Goal: Obtain resource: Download file/media

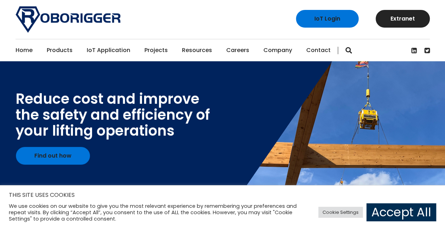
click at [403, 212] on link "Accept All" at bounding box center [402, 212] width 70 height 18
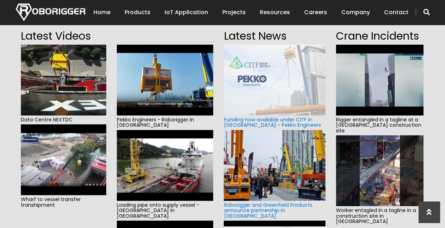
scroll to position [177, 0]
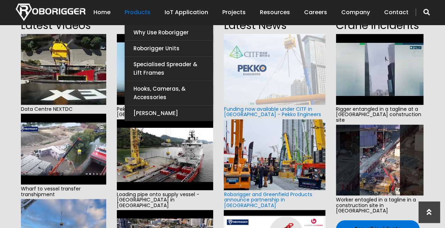
click at [143, 14] on link "Products" at bounding box center [138, 12] width 26 height 22
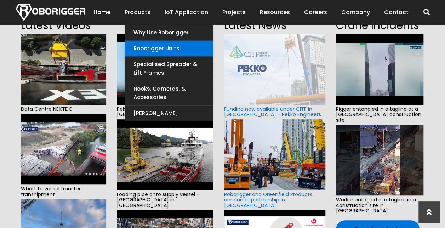
click at [157, 51] on link "Roborigger Units" at bounding box center [169, 49] width 89 height 16
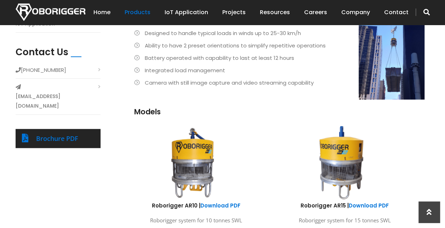
scroll to position [185, 0]
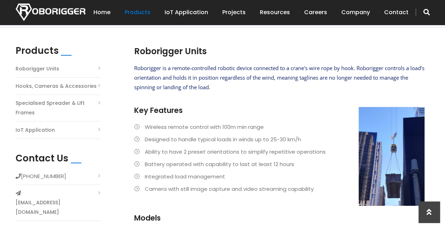
click at [35, 86] on link "Hooks, Cameras & Accessories" at bounding box center [56, 86] width 81 height 10
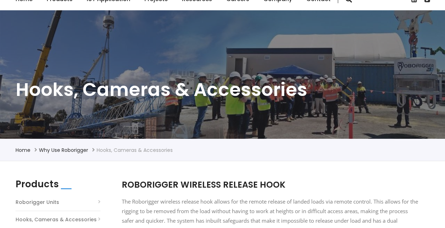
scroll to position [213, 0]
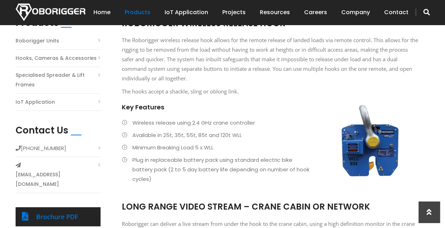
click at [42, 76] on link "Specialised Spreader & Lift Frames" at bounding box center [58, 80] width 85 height 19
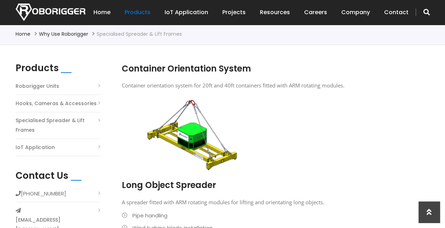
scroll to position [177, 0]
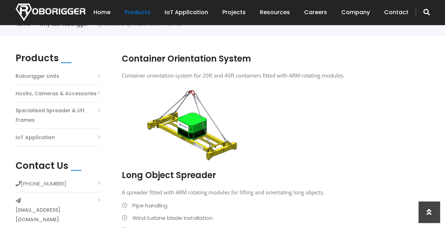
click at [34, 138] on link "IoT Application" at bounding box center [35, 138] width 39 height 10
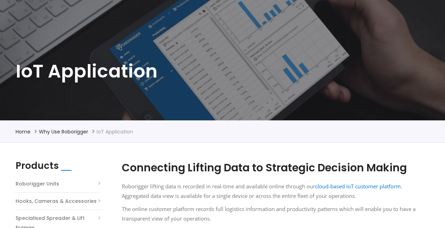
scroll to position [142, 0]
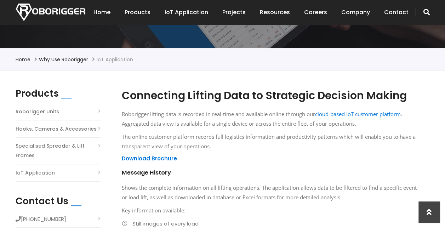
click at [31, 110] on link "Roborigger Units" at bounding box center [38, 112] width 44 height 10
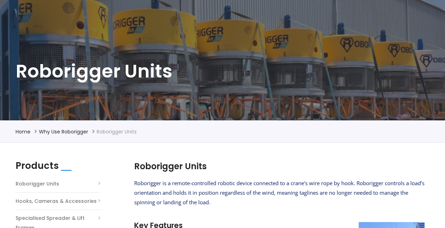
scroll to position [71, 0]
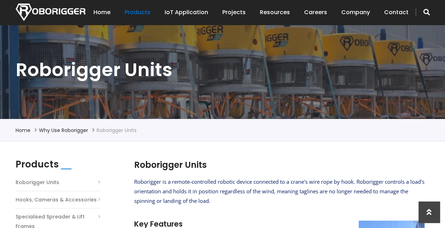
click at [424, 12] on span "button" at bounding box center [427, 12] width 6 height 7
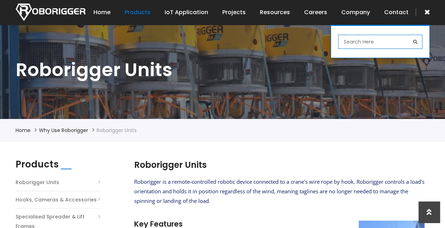
click at [369, 44] on input "search" at bounding box center [380, 42] width 84 height 14
type input "AF12"
click at [408, 35] on button "submit" at bounding box center [415, 42] width 14 height 14
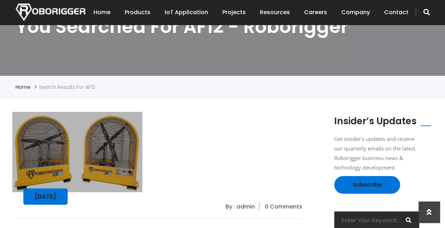
scroll to position [106, 0]
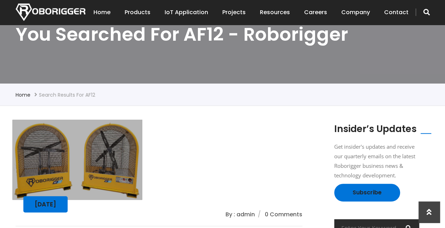
click at [97, 166] on img at bounding box center [77, 160] width 130 height 80
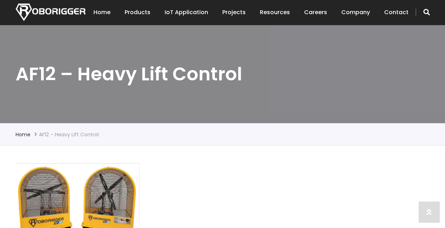
scroll to position [142, 0]
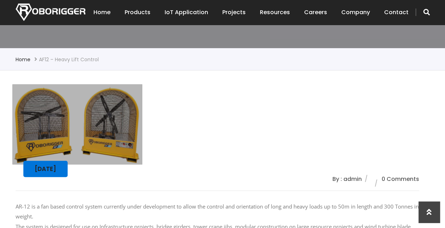
click at [273, 128] on div "[DATE] By : admin 0 Comments AR-12 is a fan based control system currently unde…" at bounding box center [218, 172] width 404 height 168
drag, startPoint x: 190, startPoint y: 156, endPoint x: 186, endPoint y: 157, distance: 3.7
click at [189, 155] on div "[DATE] By : admin 0 Comments AR-12 is a fan based control system currently unde…" at bounding box center [218, 172] width 404 height 168
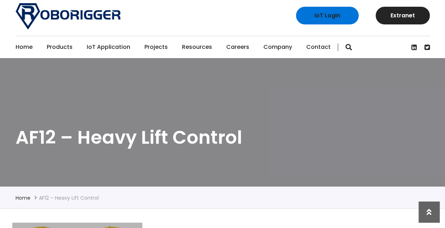
scroll to position [0, 0]
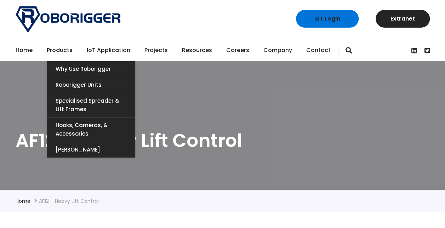
click at [58, 56] on link "Products" at bounding box center [60, 50] width 26 height 22
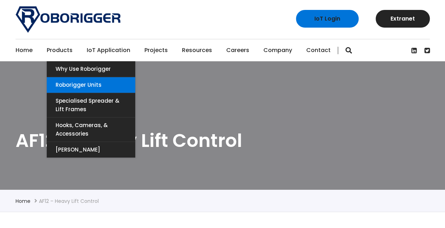
click at [68, 86] on link "Roborigger Units" at bounding box center [91, 85] width 89 height 16
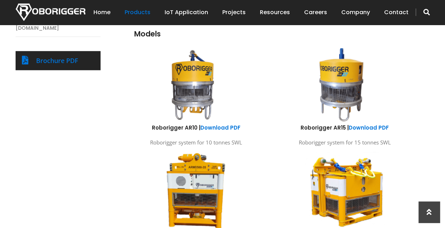
scroll to position [354, 0]
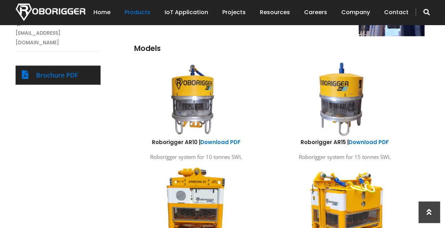
click at [195, 95] on img at bounding box center [192, 99] width 131 height 78
click at [199, 96] on img at bounding box center [192, 99] width 131 height 78
click at [220, 139] on link "Download PDF" at bounding box center [221, 142] width 40 height 7
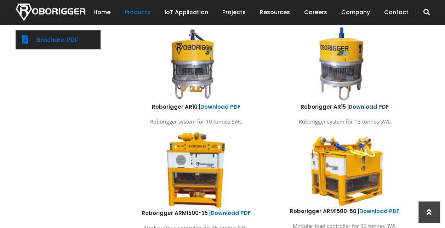
click at [371, 105] on link "Download PDF" at bounding box center [369, 106] width 40 height 7
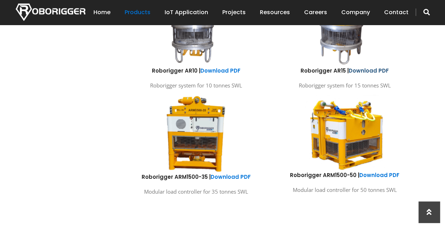
scroll to position [461, 0]
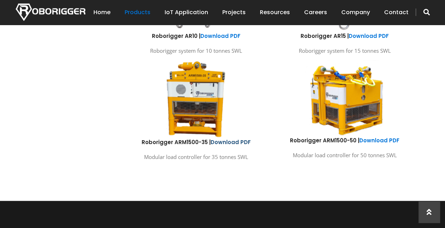
click at [231, 140] on link "Download PDF" at bounding box center [231, 142] width 40 height 7
click at [374, 139] on link "Download PDF" at bounding box center [380, 140] width 40 height 7
